Goal: Task Accomplishment & Management: Complete application form

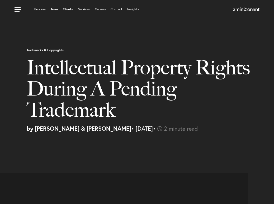
select select "US"
select select "Austin"
select select "Business and Civil Litigation"
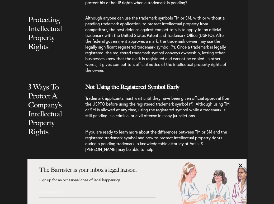
scroll to position [398, 0]
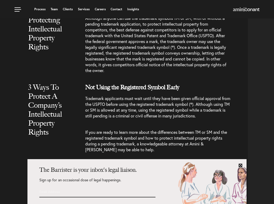
click at [242, 165] on link at bounding box center [241, 165] width 4 height 4
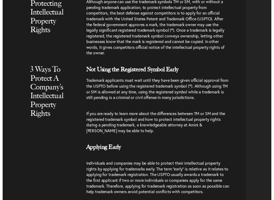
scroll to position [0, 0]
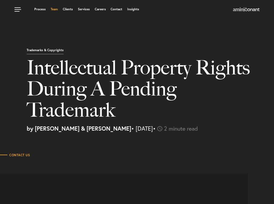
click at [53, 10] on link "Team" at bounding box center [54, 9] width 7 height 3
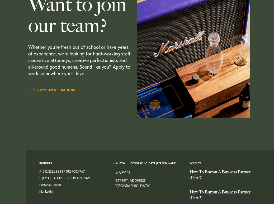
scroll to position [1467, 0]
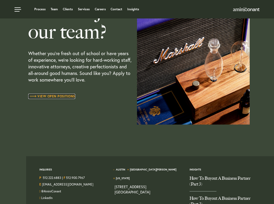
click at [63, 95] on span "View Open Positions" at bounding box center [51, 96] width 47 height 3
click at [60, 97] on span "View Open Positions" at bounding box center [51, 96] width 47 height 3
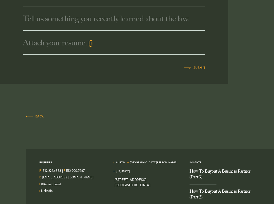
scroll to position [386, 0]
